Goal: Transaction & Acquisition: Purchase product/service

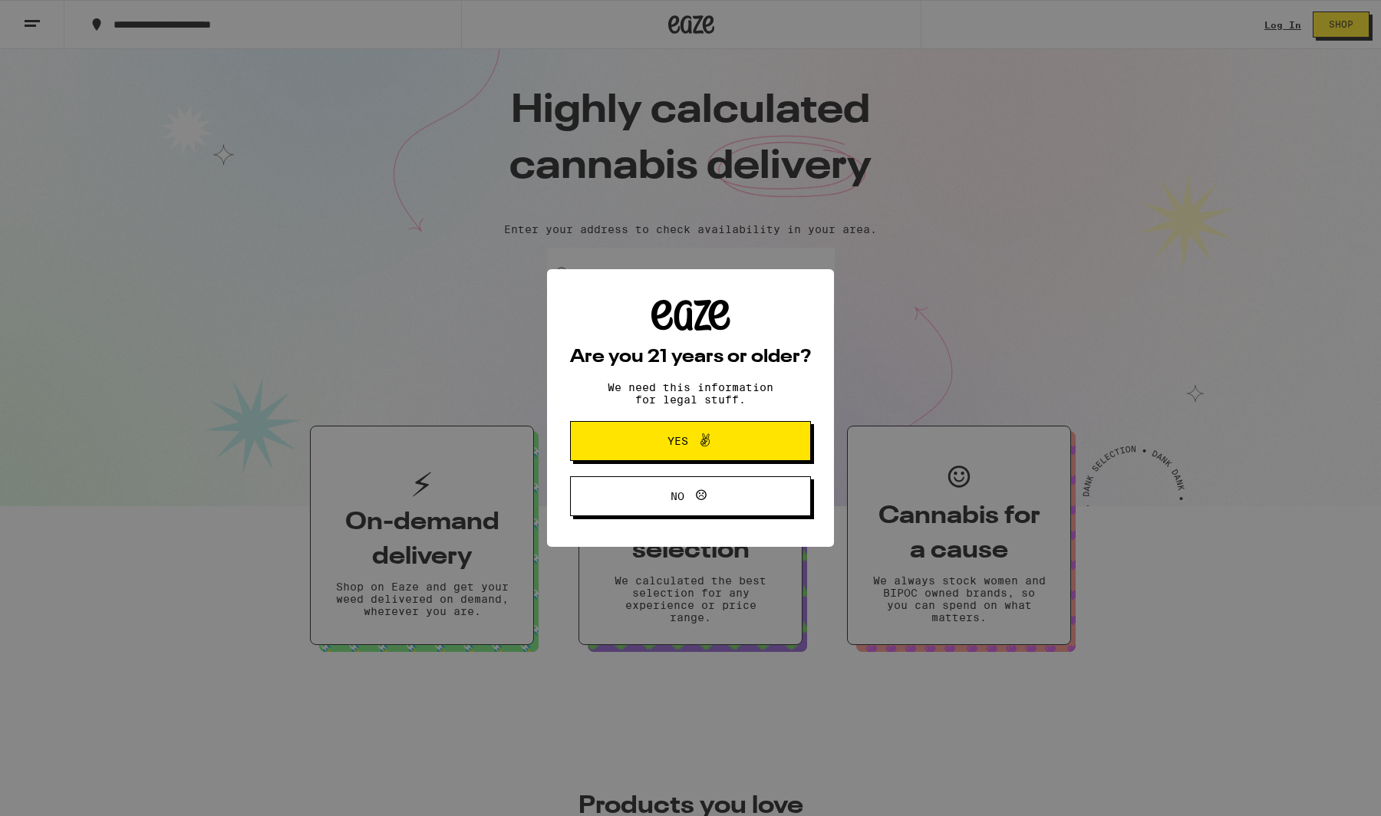
click at [1260, 28] on div "Are you 21 years or older? We need this information for legal stuff. Yes No" at bounding box center [690, 408] width 1381 height 816
click at [714, 441] on span "Yes" at bounding box center [690, 441] width 117 height 20
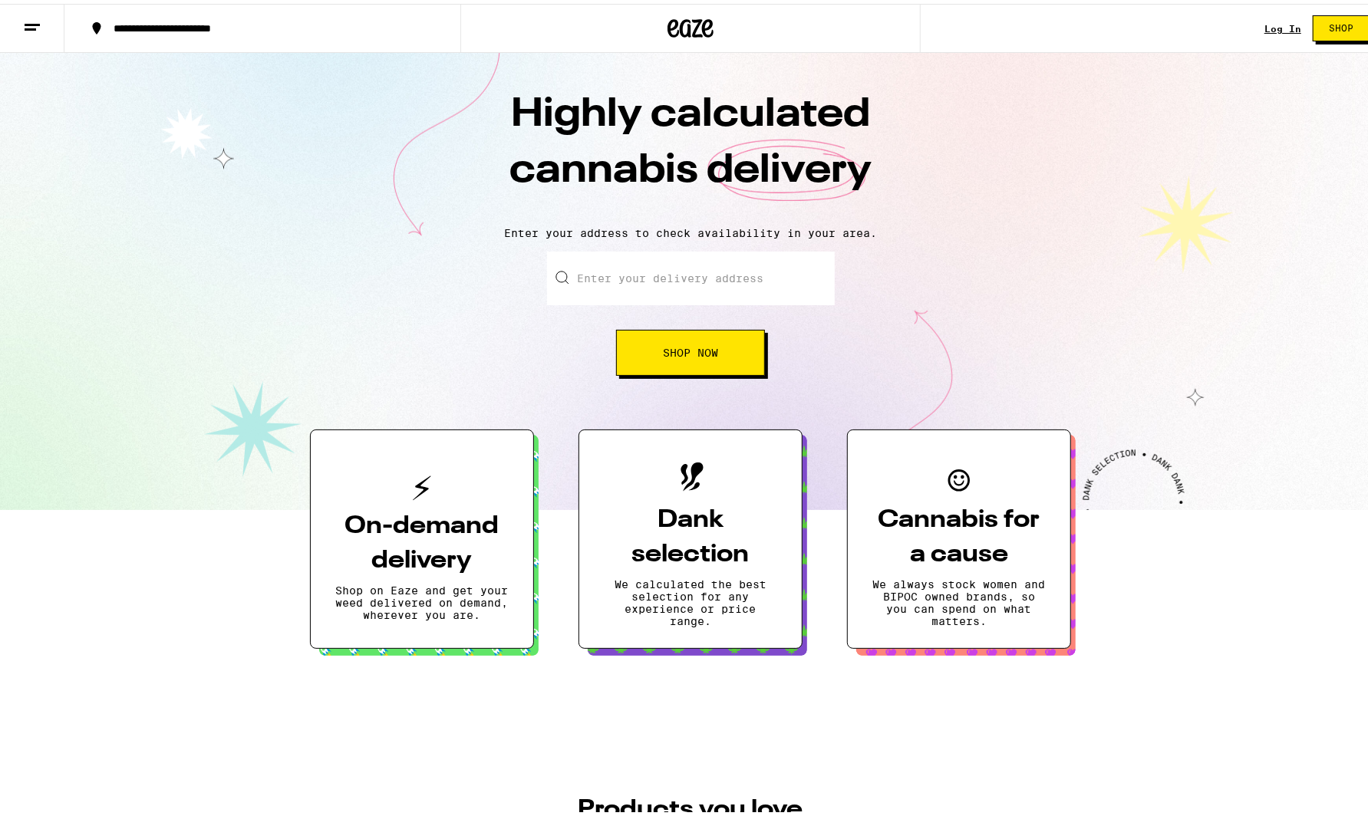
click at [1264, 25] on link "Log In" at bounding box center [1282, 25] width 37 height 10
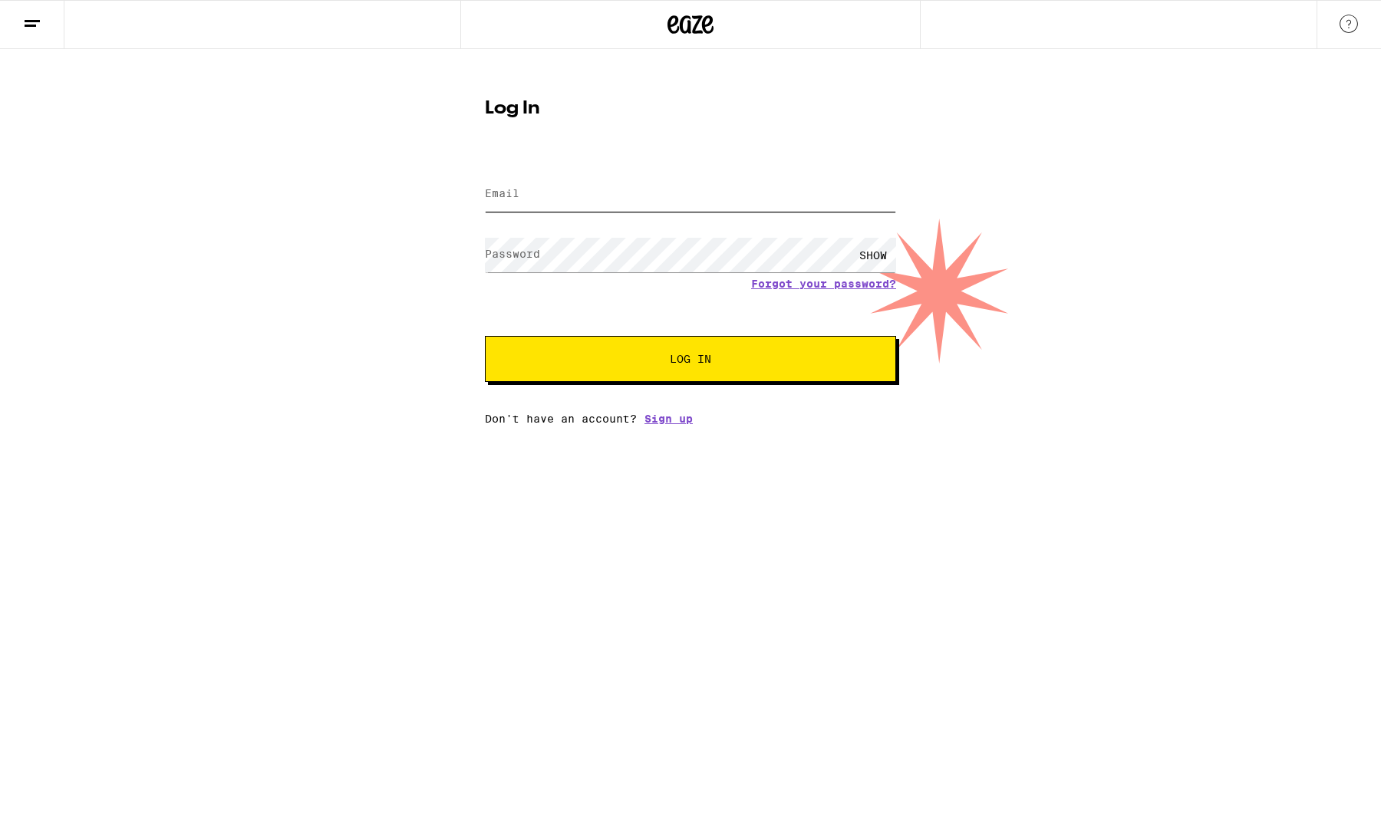
type input "[EMAIL_ADDRESS][DOMAIN_NAME]"
click at [629, 368] on button "Log In" at bounding box center [690, 359] width 411 height 46
